Goal: Navigation & Orientation: Find specific page/section

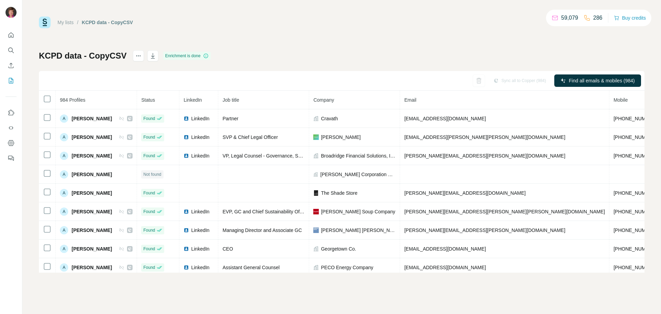
scroll to position [0, 11]
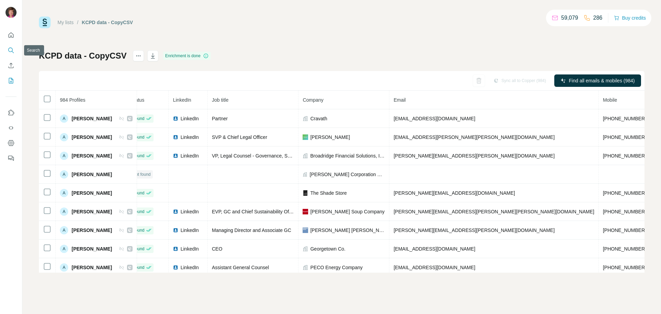
click at [12, 50] on icon "Search" at bounding box center [11, 50] width 7 height 7
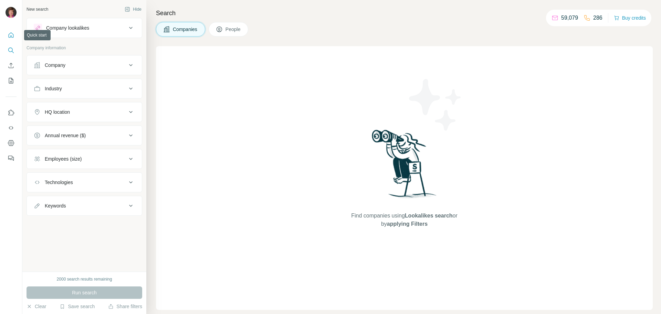
click at [11, 36] on icon "Quick start" at bounding box center [11, 34] width 5 height 5
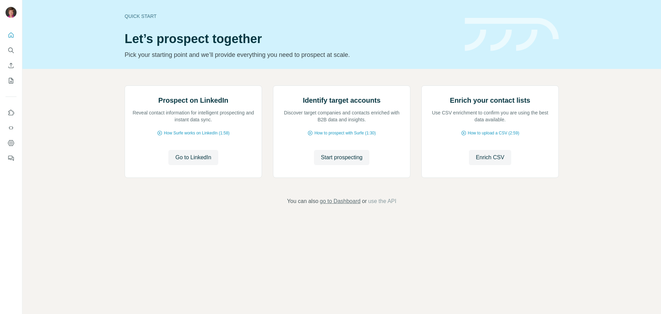
click at [343, 205] on span "go to Dashboard" at bounding box center [340, 201] width 41 height 8
click at [10, 156] on icon "Feedback" at bounding box center [10, 158] width 4 height 4
click at [13, 36] on icon "Quick start" at bounding box center [11, 35] width 7 height 7
